Goal: Check status

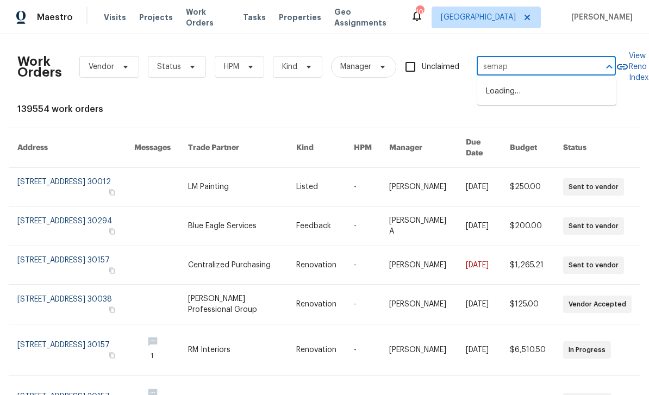
type input "semaphore"
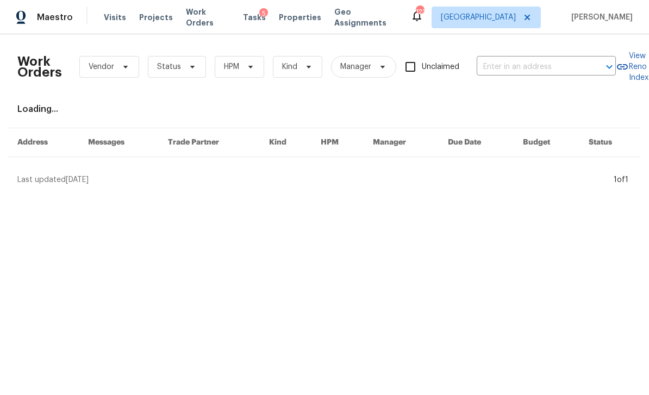
click at [502, 62] on input "text" at bounding box center [531, 67] width 109 height 17
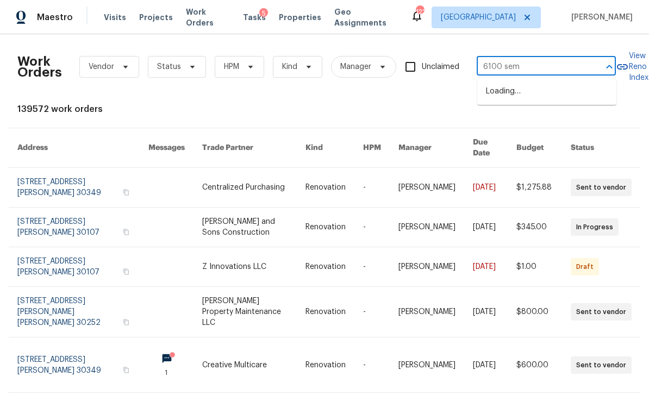
type input "6100 sema"
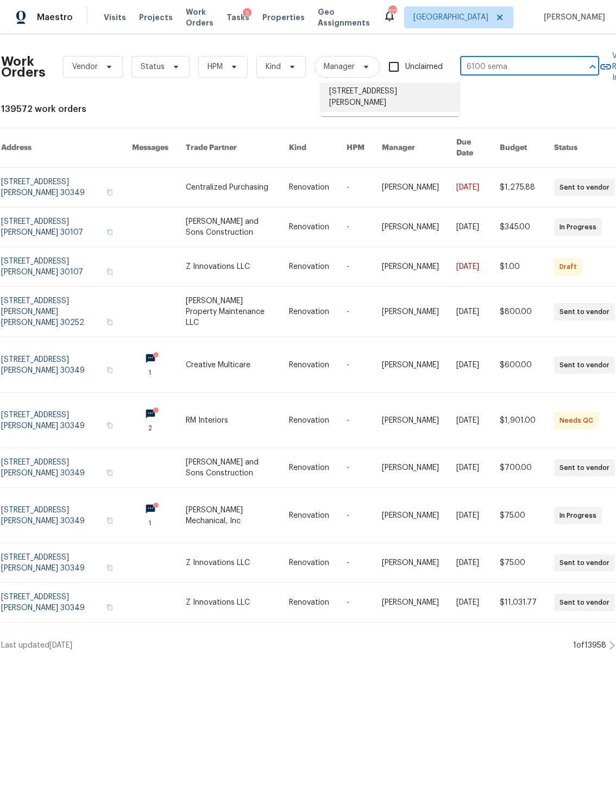
click at [419, 100] on li "[STREET_ADDRESS][PERSON_NAME]" at bounding box center [390, 97] width 139 height 29
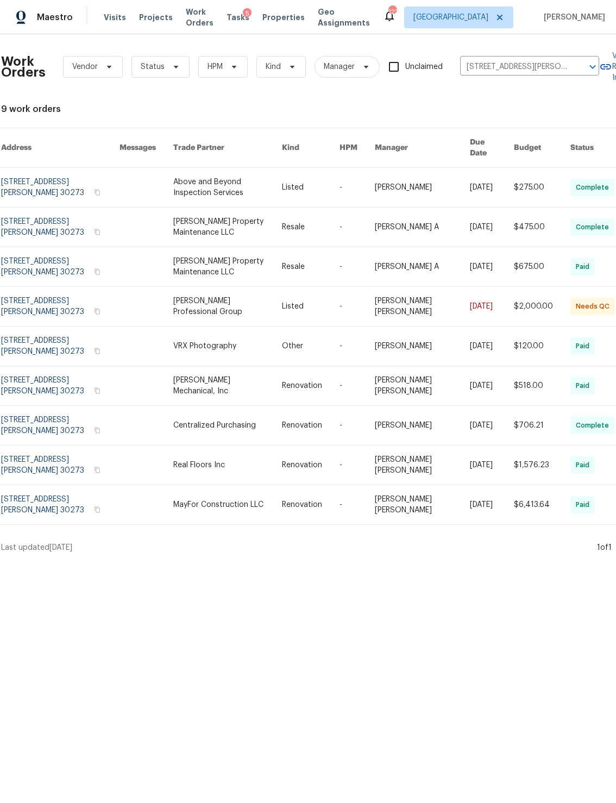
click at [43, 304] on link at bounding box center [60, 306] width 118 height 39
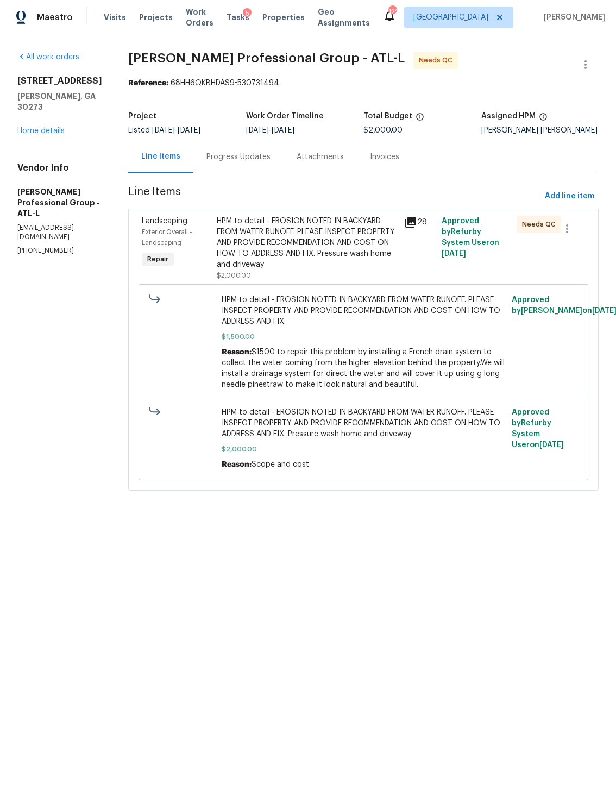
click at [271, 153] on div "Progress Updates" at bounding box center [239, 157] width 64 height 11
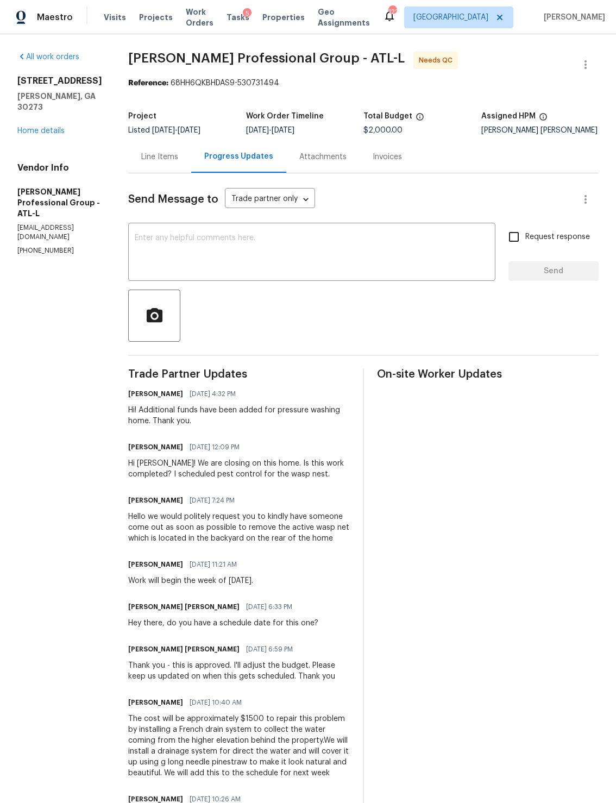
click at [187, 147] on div "Line Items" at bounding box center [159, 157] width 63 height 32
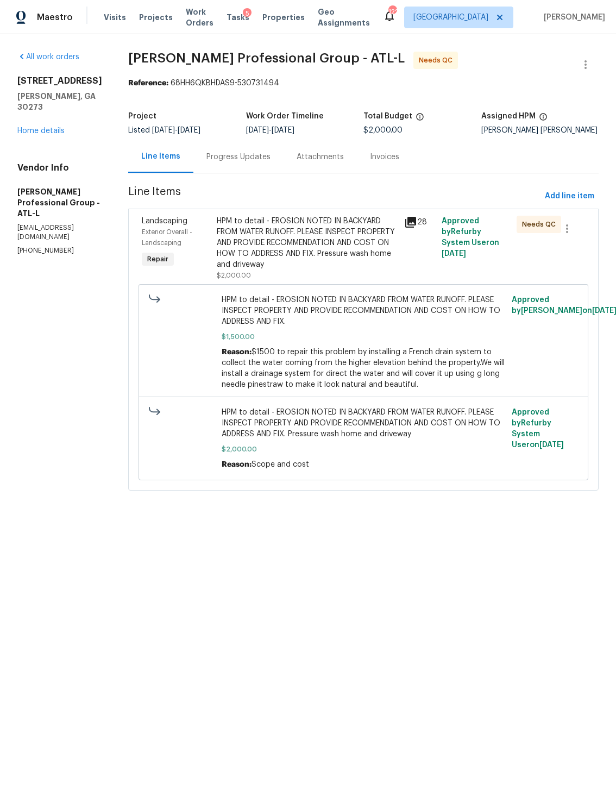
click at [424, 212] on div "Landscaping Exterior Overall - Landscaping Repair HPM to detail - EROSION NOTED…" at bounding box center [363, 350] width 471 height 282
click at [416, 224] on icon at bounding box center [410, 222] width 11 height 11
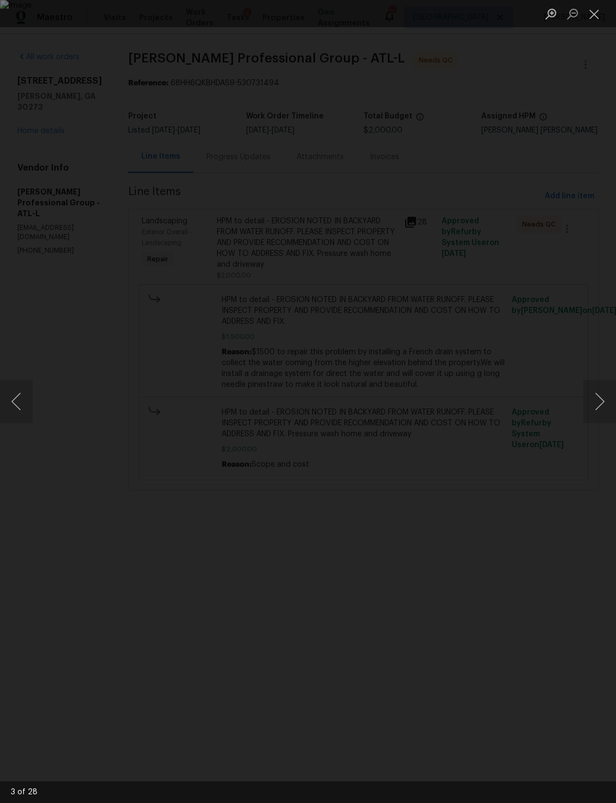
click at [594, 395] on button "Next image" at bounding box center [600, 401] width 33 height 43
click at [601, 395] on button "Next image" at bounding box center [600, 401] width 33 height 43
click at [23, 395] on button "Previous image" at bounding box center [16, 401] width 33 height 43
click at [30, 395] on button "Previous image" at bounding box center [16, 401] width 33 height 43
